Goal: Task Accomplishment & Management: Complete application form

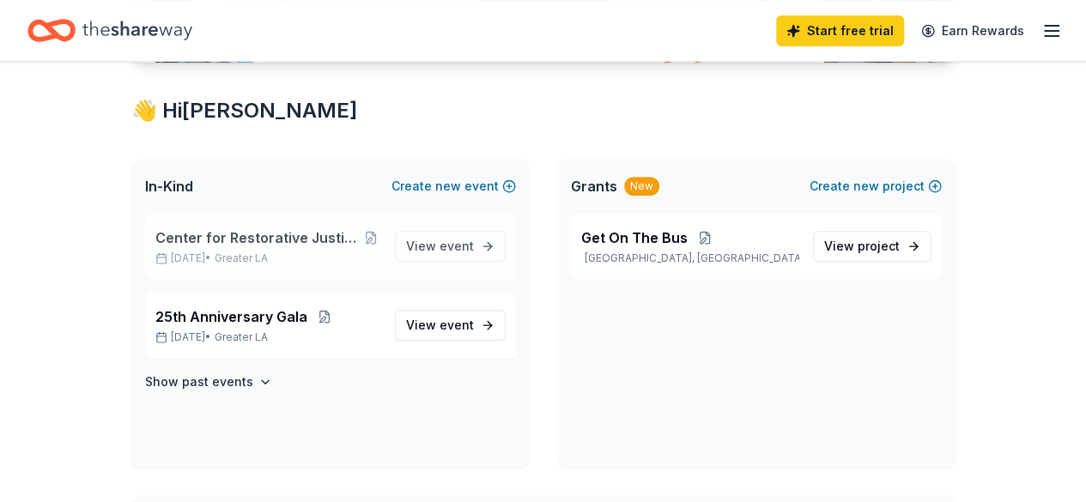
scroll to position [343, 0]
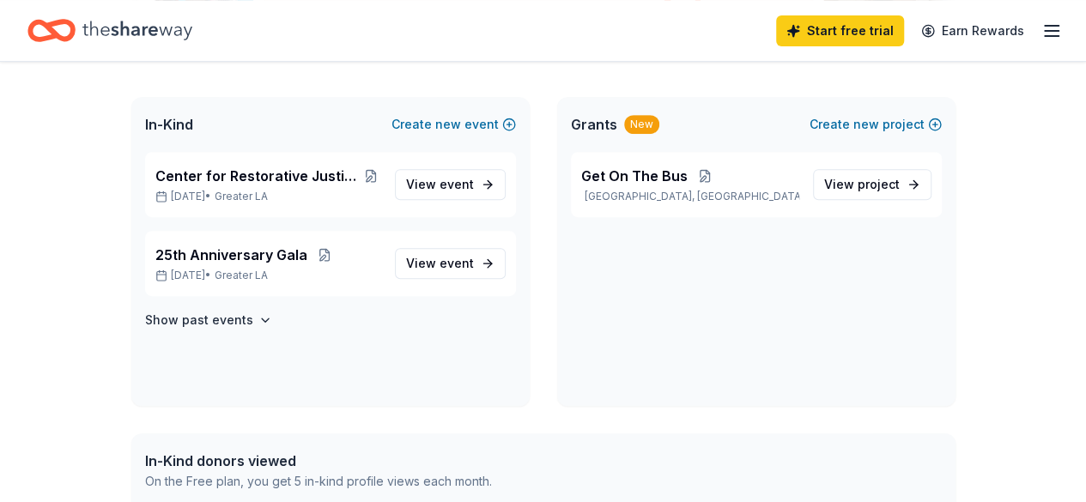
click at [136, 38] on icon "Home" at bounding box center [137, 30] width 110 height 35
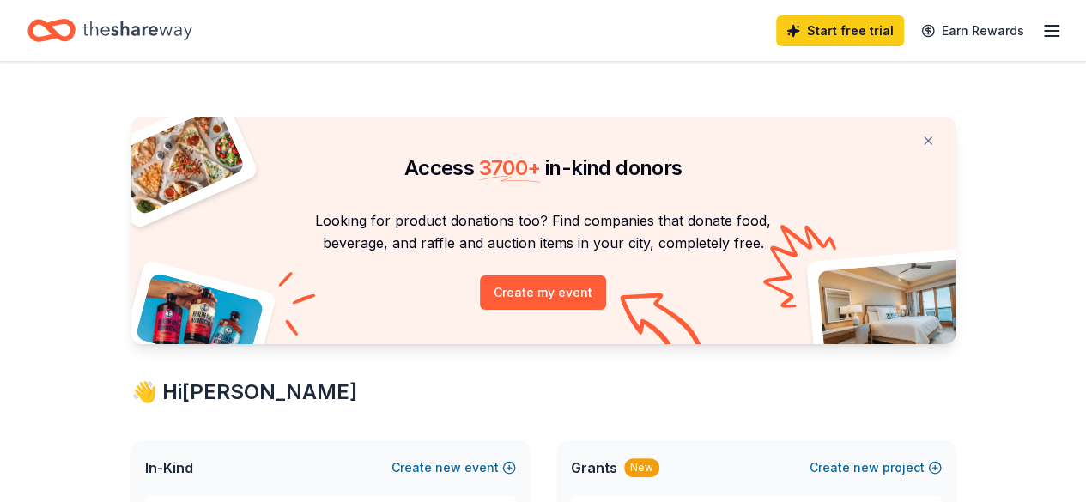
click at [70, 27] on icon "Home" at bounding box center [51, 30] width 48 height 40
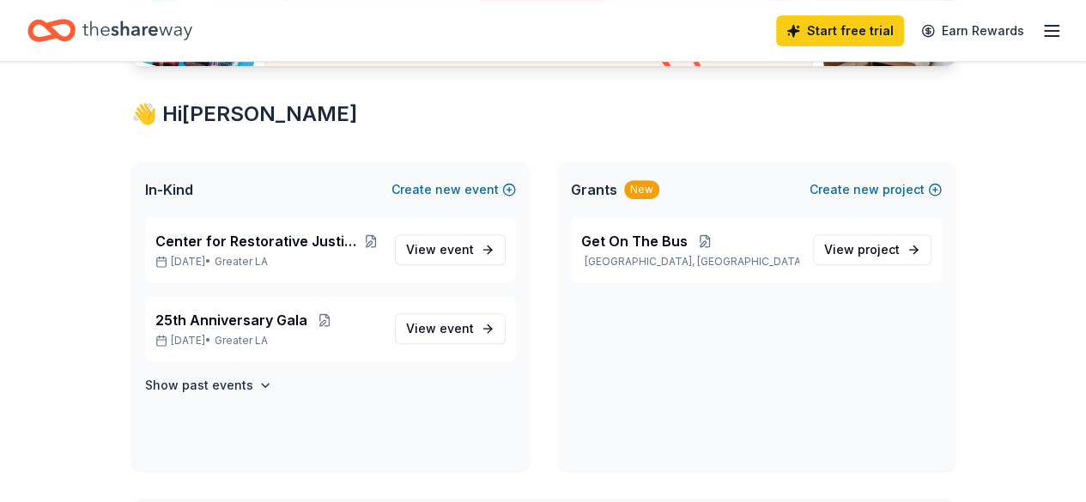
scroll to position [276, 0]
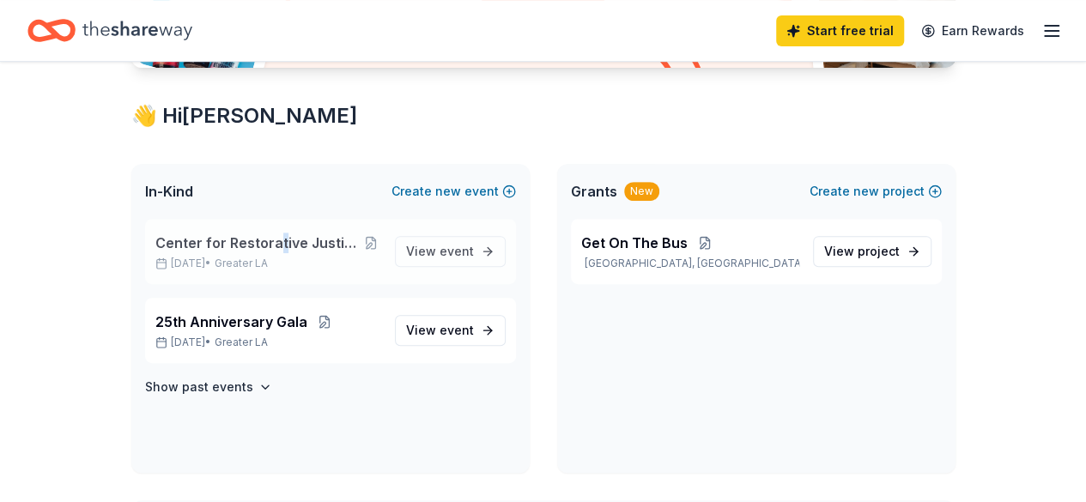
click at [275, 250] on span "Center for Restorative Justice Works Christmas Event" at bounding box center [258, 243] width 206 height 21
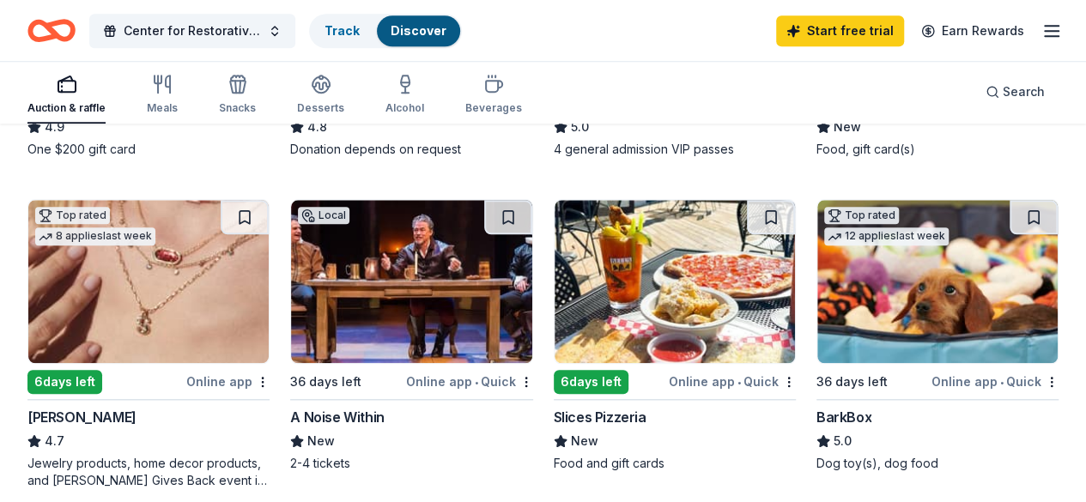
scroll to position [858, 0]
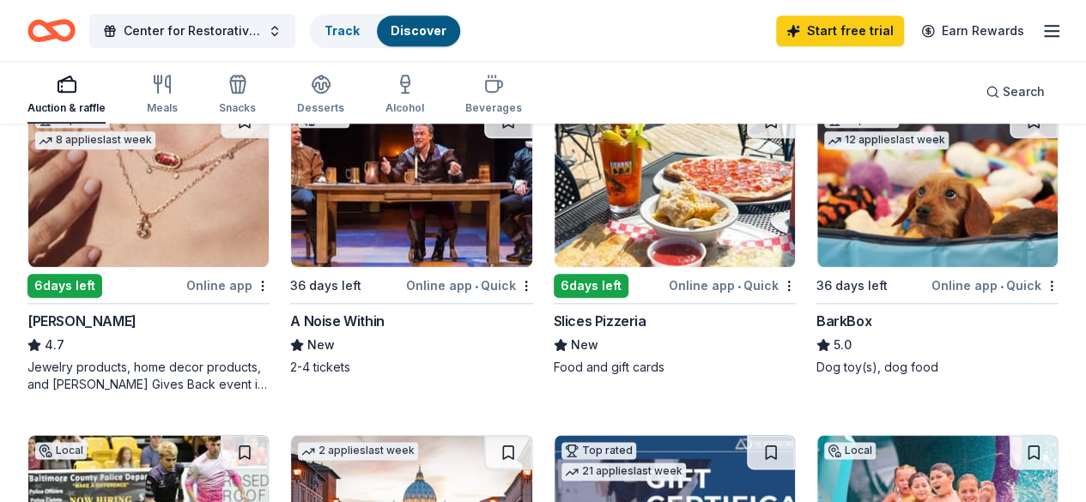
click at [554, 267] on img at bounding box center [674, 185] width 240 height 163
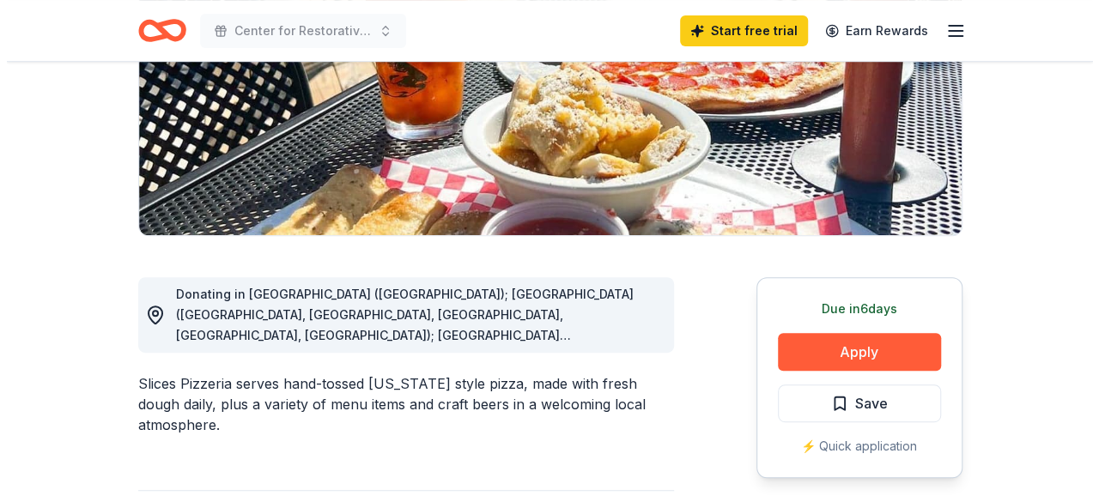
scroll to position [343, 0]
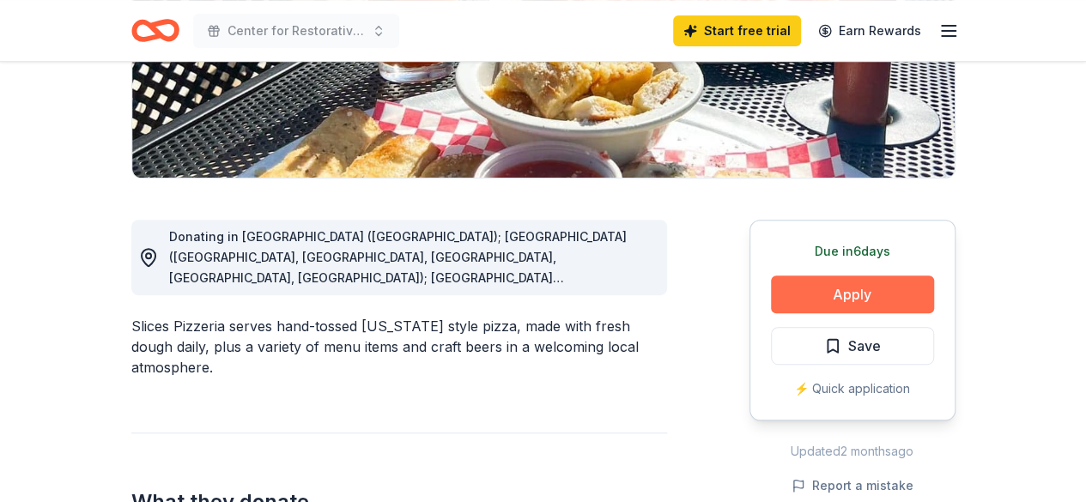
click at [797, 299] on button "Apply" at bounding box center [852, 295] width 163 height 38
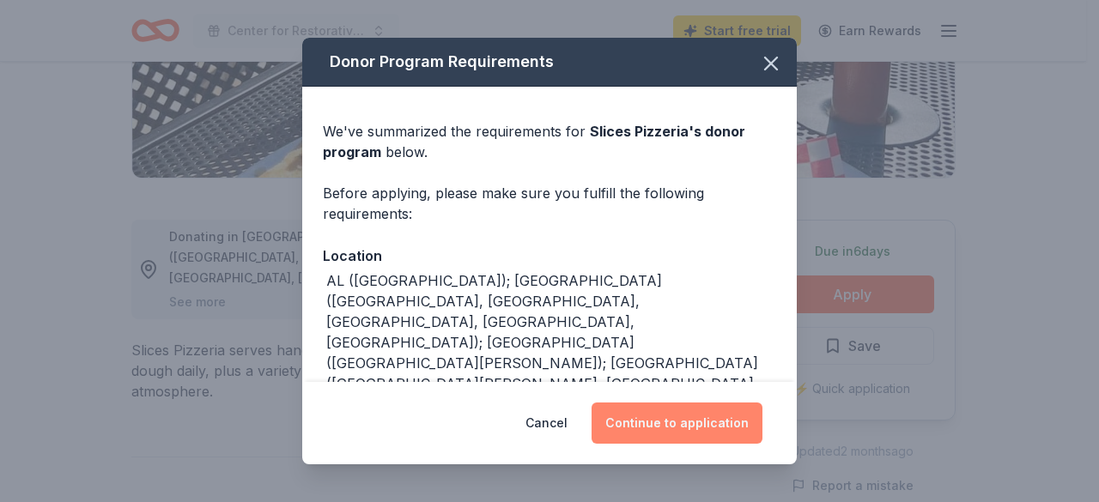
click at [667, 434] on button "Continue to application" at bounding box center [676, 423] width 171 height 41
